Goal: Transaction & Acquisition: Purchase product/service

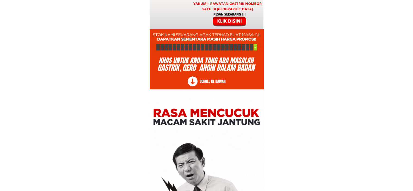
click at [226, 21] on div at bounding box center [229, 19] width 45 height 15
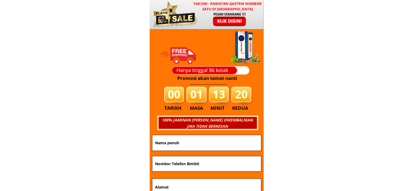
scroll to position [6554, 0]
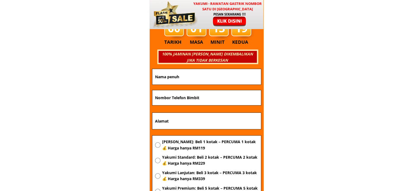
click at [198, 76] on input "text" at bounding box center [207, 76] width 106 height 15
type input "Test Yakumi"
click at [193, 93] on input "tel" at bounding box center [207, 97] width 106 height 15
type input "0123455678"
click at [186, 129] on input "text" at bounding box center [207, 121] width 106 height 16
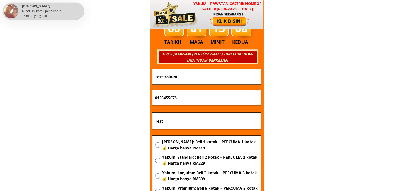
type input "Test"
click at [190, 147] on span "[PERSON_NAME]: Beli 1 kotak – PERCUMA 1 kotak 💰 Harga hanya RM119" at bounding box center [210, 145] width 96 height 12
radio input "true"
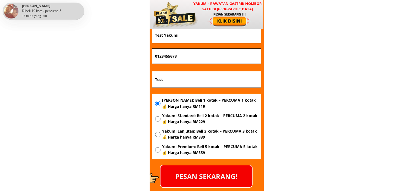
scroll to position [6608, 0]
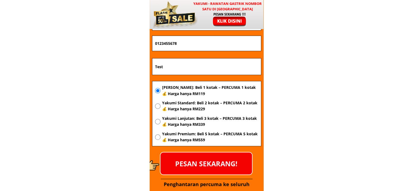
click at [204, 160] on p "PESAN SEKARANG!" at bounding box center [205, 163] width 91 height 22
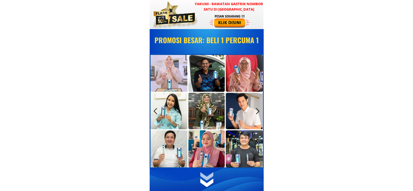
click at [220, 21] on div at bounding box center [230, 21] width 42 height 14
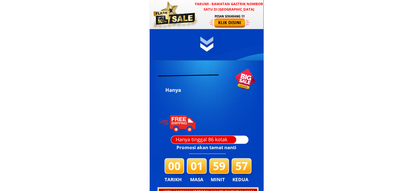
scroll to position [2777, 0]
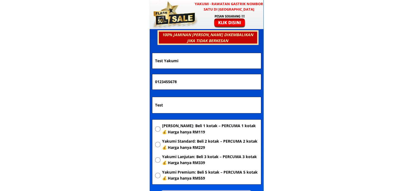
click at [189, 131] on span "[PERSON_NAME]: Beli 1 kotak – PERCUMA 1 kotak 💰 Harga hanya RM119" at bounding box center [210, 129] width 96 height 12
radio input "true"
click at [189, 148] on span "Yakumi Standard: Beli 2 kotak – PERCUMA 2 kotak 💰 Harga hanya RM229" at bounding box center [210, 144] width 96 height 12
radio input "true"
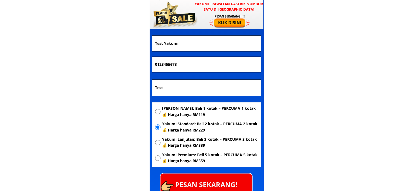
scroll to position [2804, 0]
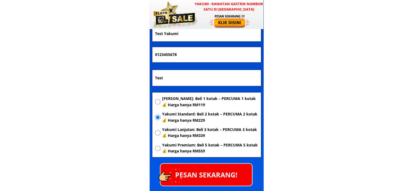
click at [216, 179] on p "PESAN SEKARANG!" at bounding box center [205, 174] width 91 height 22
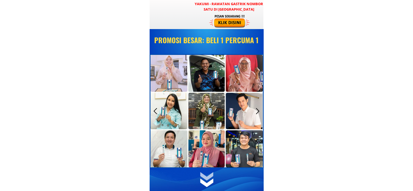
scroll to position [2804, 0]
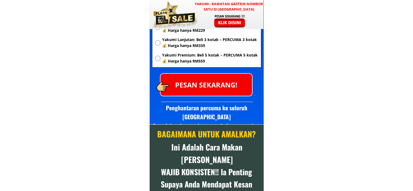
scroll to position [2696, 0]
